Goal: Navigation & Orientation: Find specific page/section

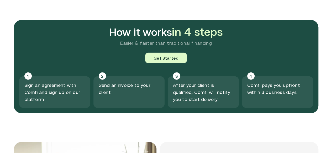
scroll to position [577, 0]
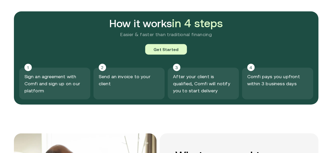
click at [99, 51] on div "Get Started" at bounding box center [166, 49] width 294 height 10
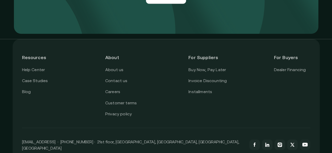
scroll to position [1206, 0]
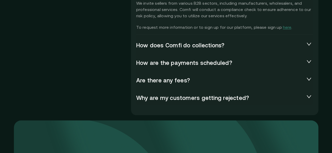
click at [78, 46] on h2 "Frequently Asked Questions" at bounding box center [72, 38] width 117 height 150
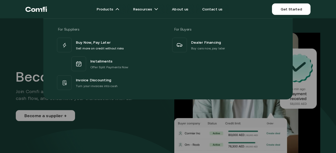
drag, startPoint x: 105, startPoint y: 133, endPoint x: 43, endPoint y: 124, distance: 62.6
click at [105, 133] on div at bounding box center [168, 94] width 336 height 153
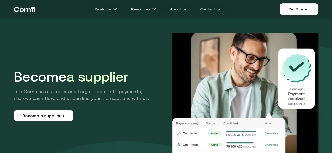
click at [31, 9] on icon "Return to the top of the Comfi home page" at bounding box center [27, 10] width 7 height 4
